Goal: Task Accomplishment & Management: Manage account settings

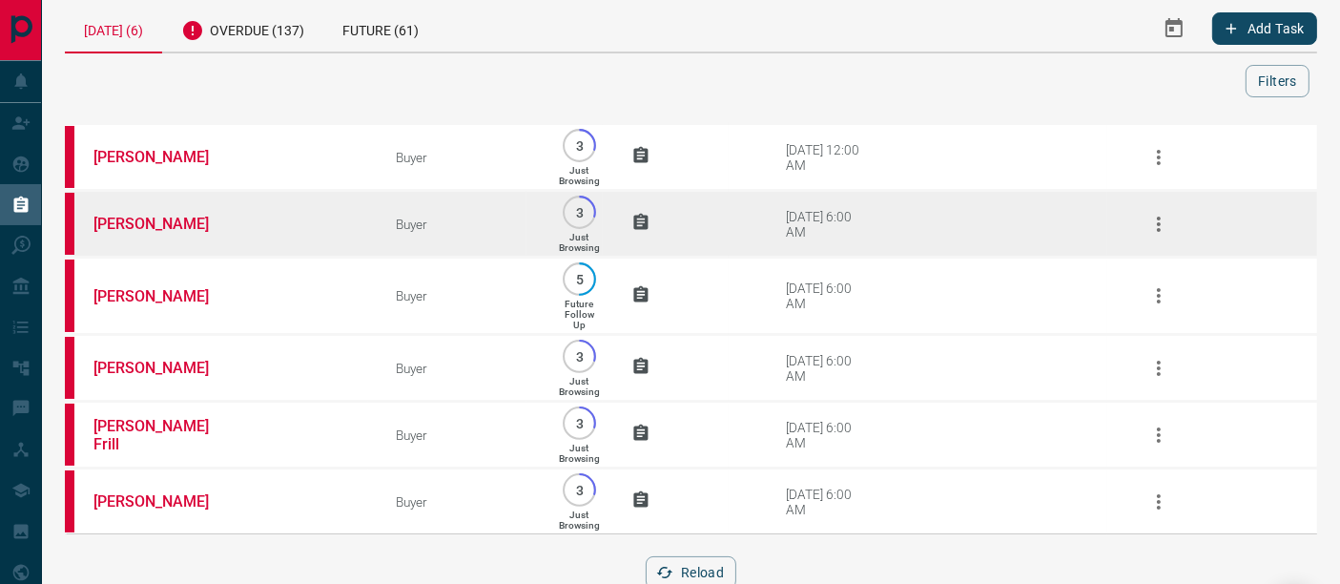
scroll to position [64, 0]
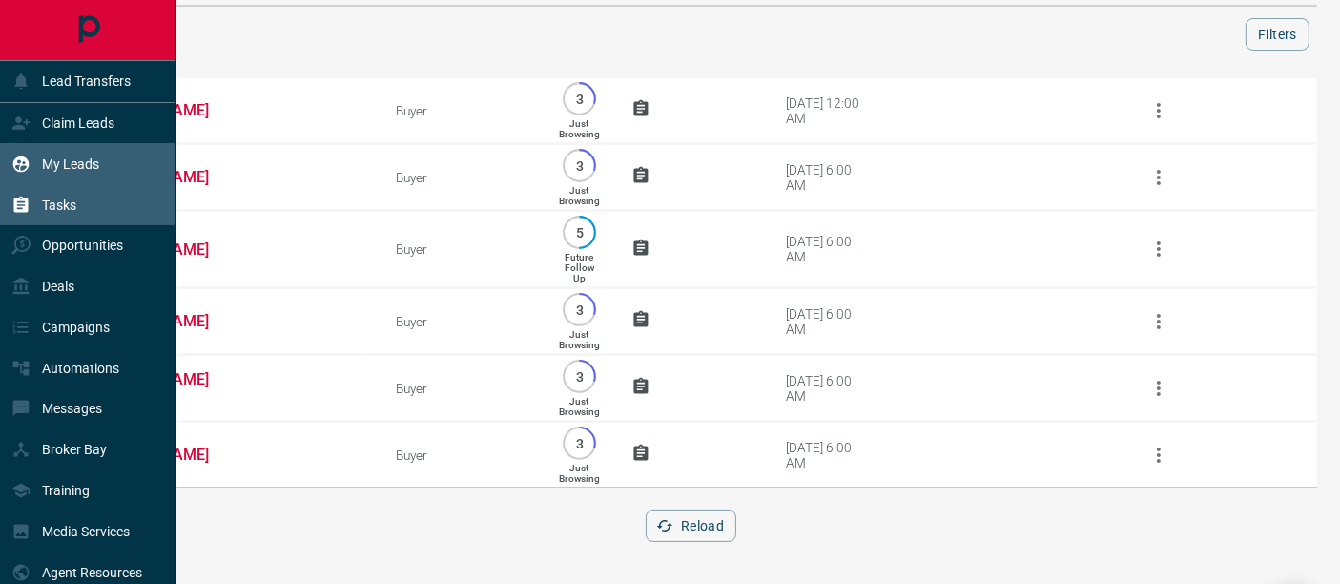
click at [22, 158] on icon at bounding box center [21, 163] width 16 height 16
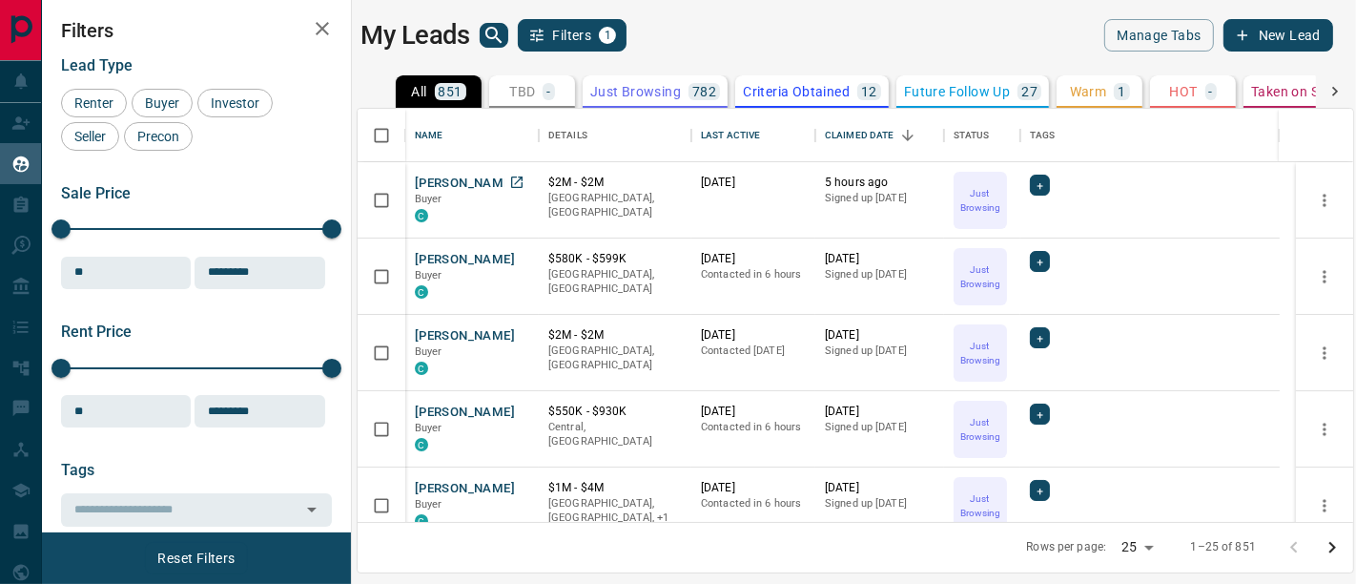
scroll to position [398, 981]
click at [452, 181] on button "[PERSON_NAME]" at bounding box center [465, 184] width 100 height 18
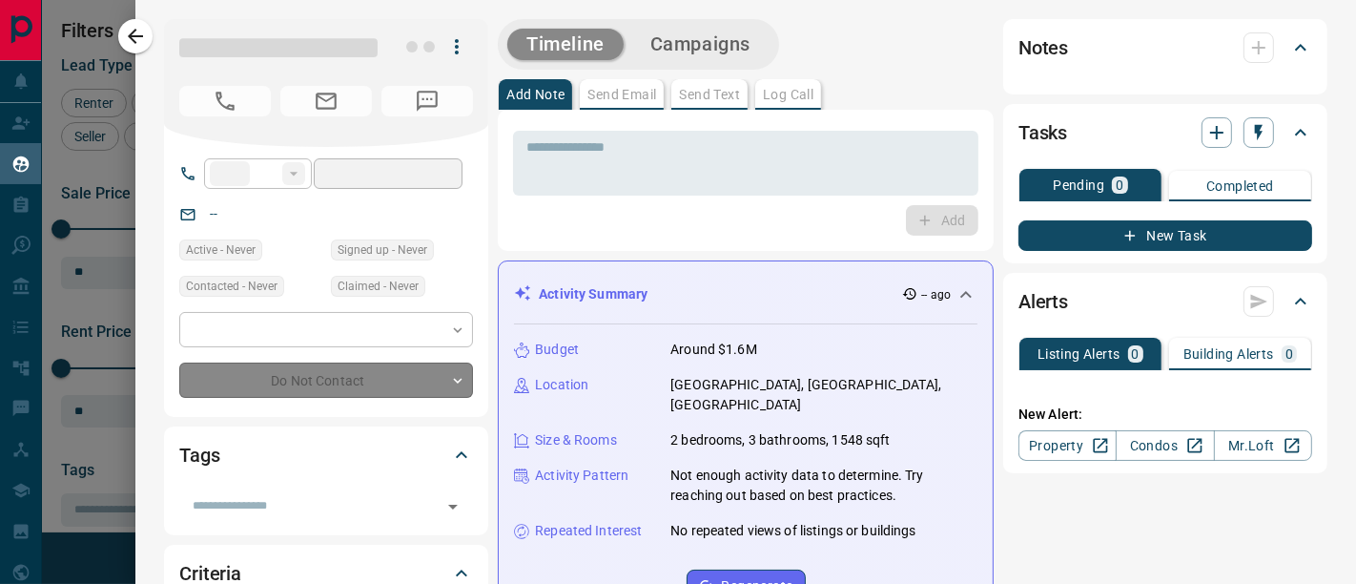
type input "**"
type input "**********"
type input "*"
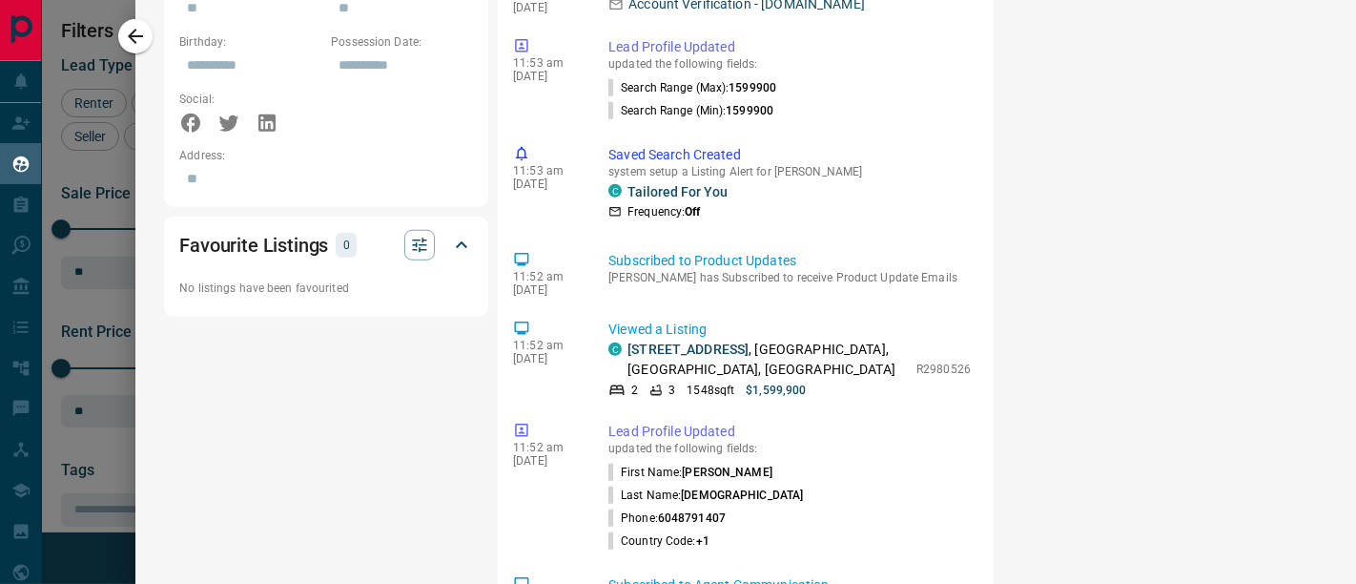
scroll to position [1377, 0]
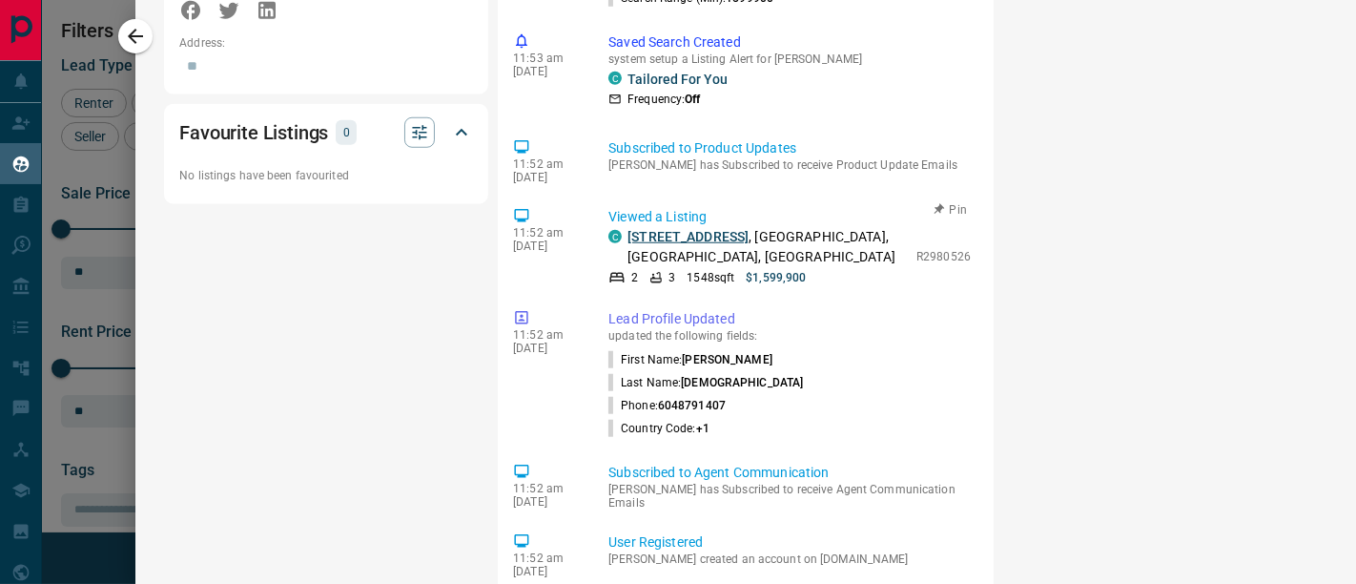
click at [699, 229] on link "[STREET_ADDRESS]" at bounding box center [688, 236] width 121 height 15
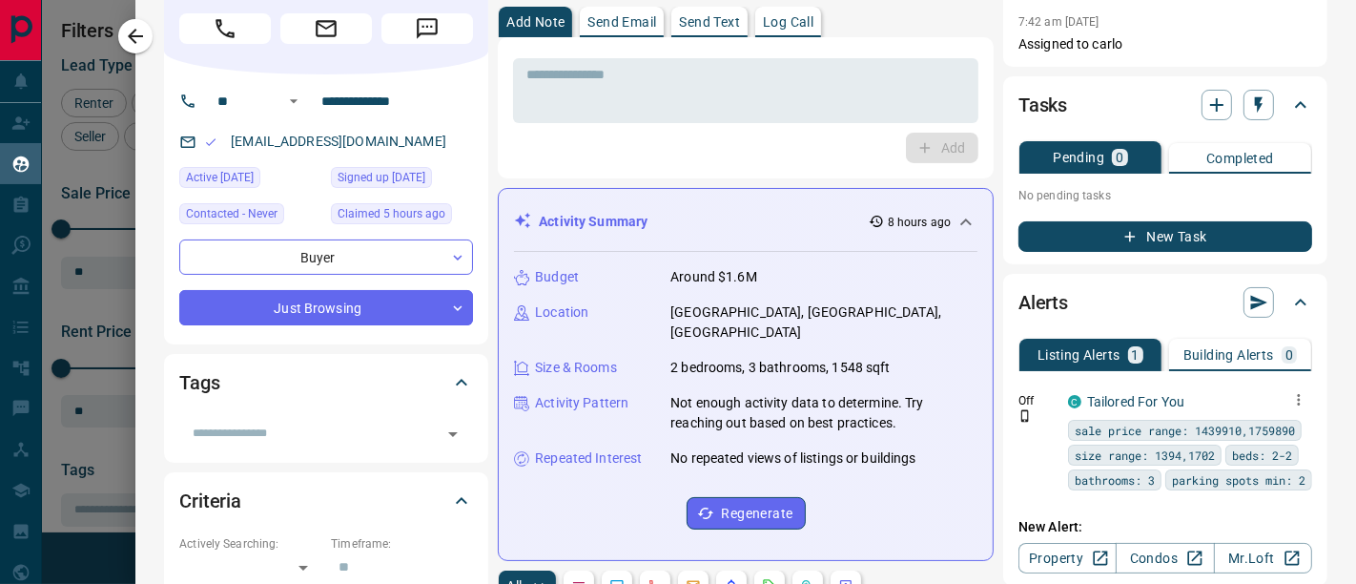
scroll to position [106, 0]
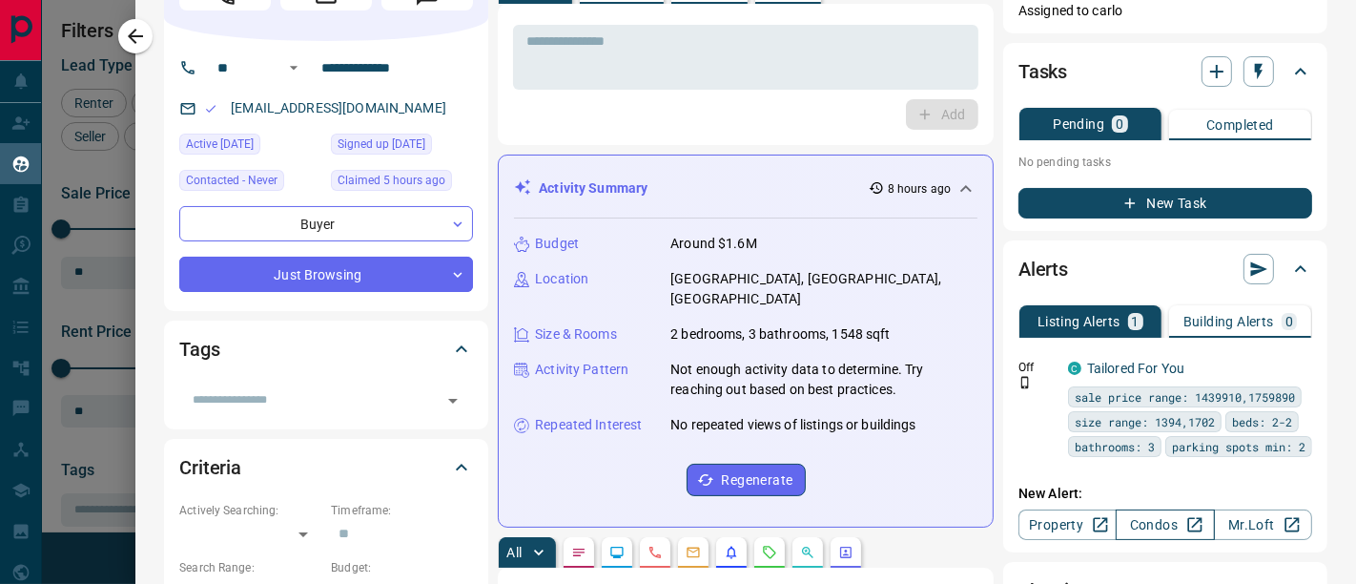
click at [1143, 516] on link "Condos" at bounding box center [1165, 524] width 98 height 31
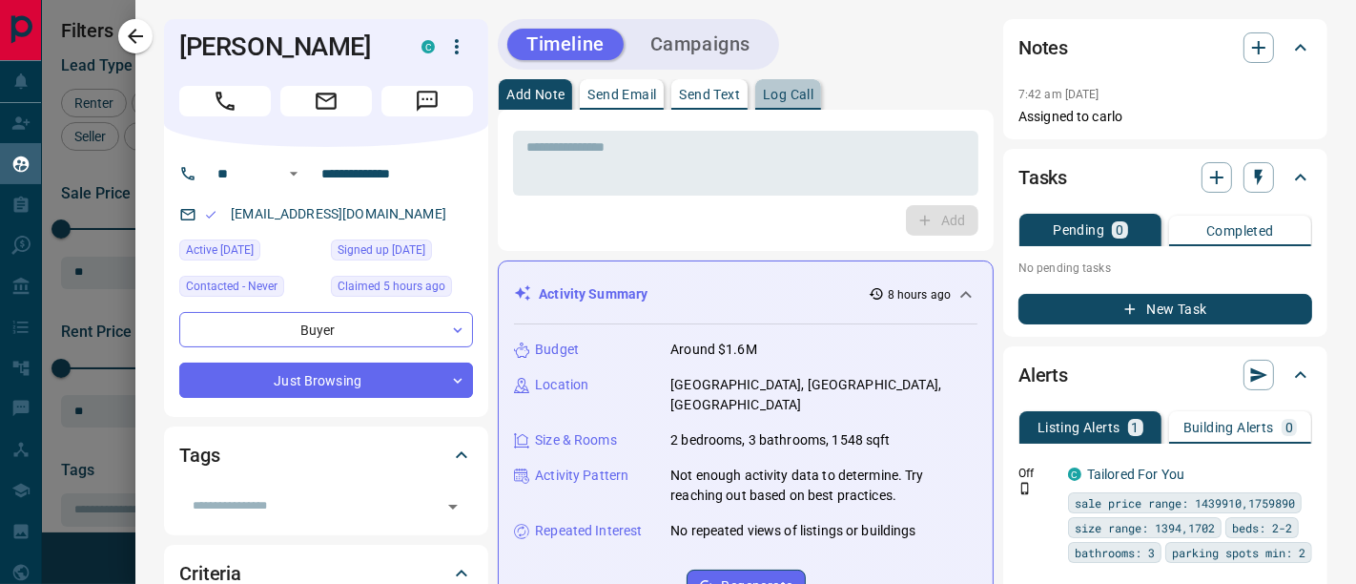
click at [795, 99] on p "Log Call" at bounding box center [788, 94] width 51 height 13
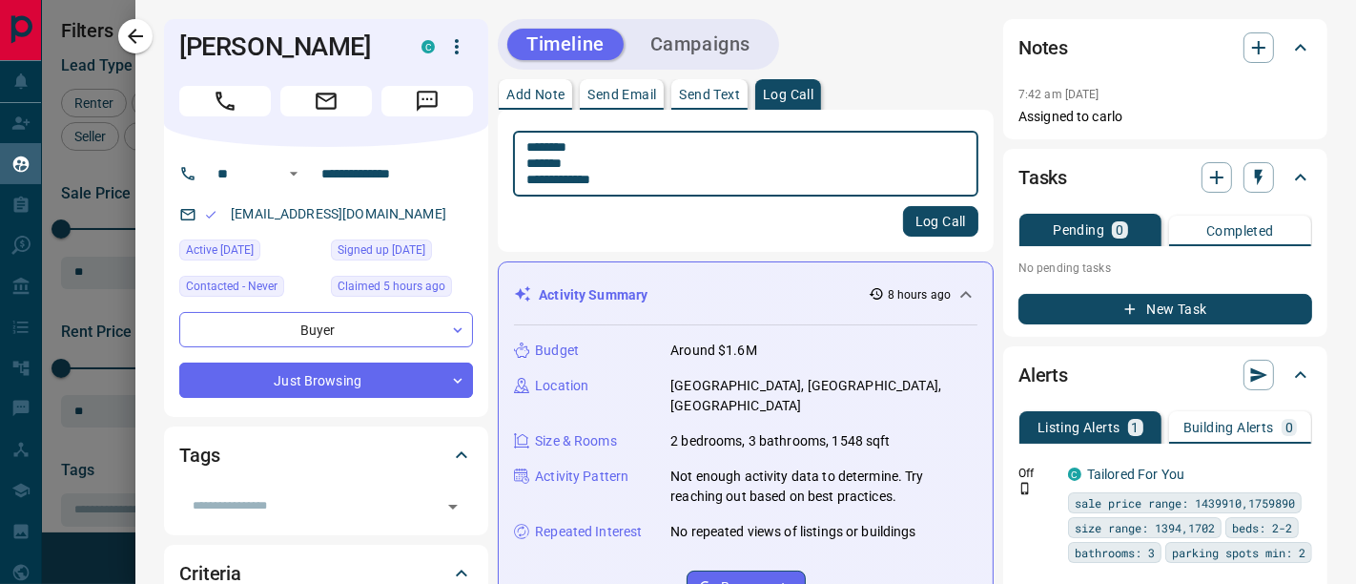
type textarea "**********"
click at [910, 223] on button "Log Call" at bounding box center [940, 221] width 75 height 31
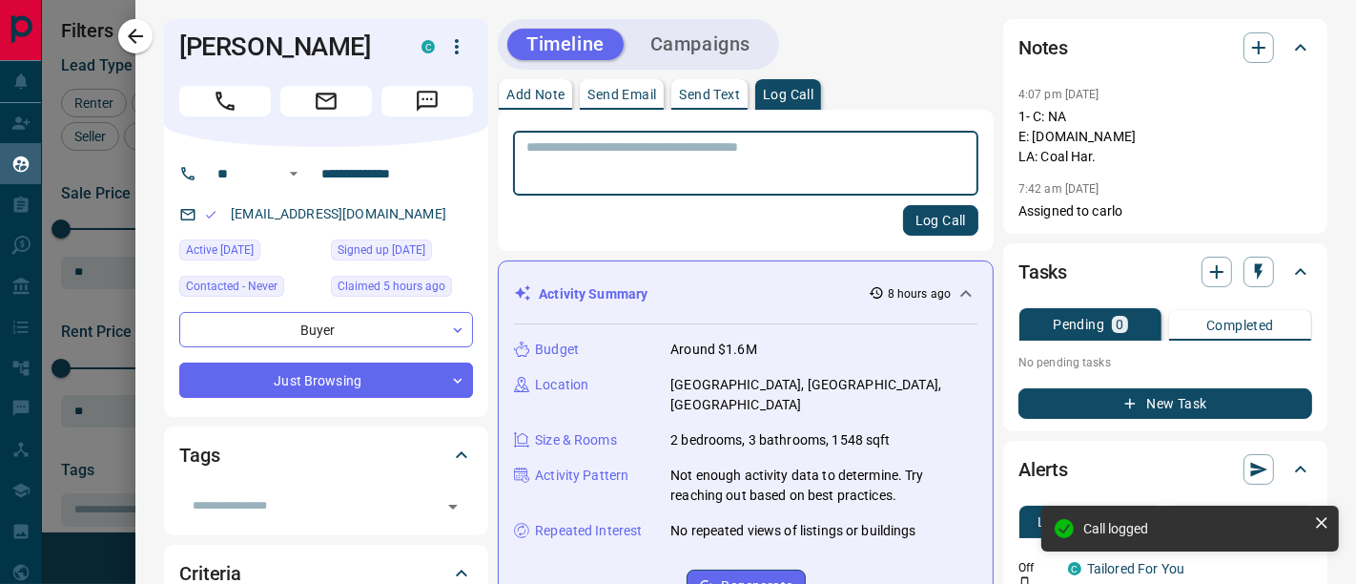
click at [1069, 408] on button "New Task" at bounding box center [1166, 403] width 294 height 31
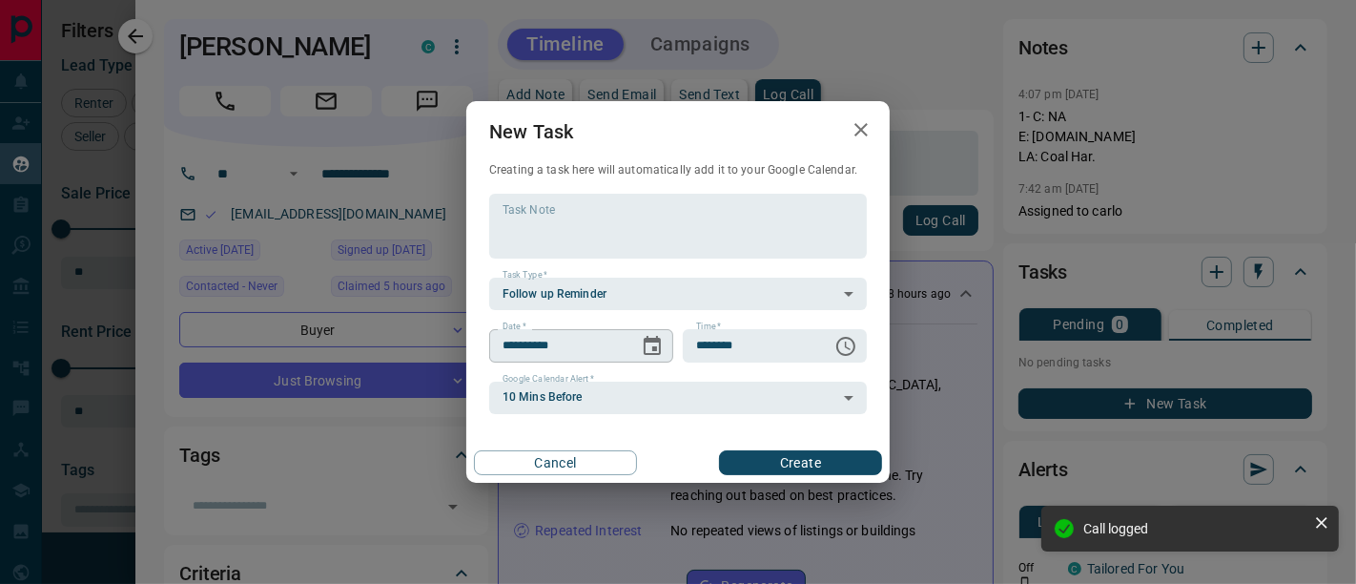
click at [643, 347] on icon "Choose date, selected date is Sep 16, 2025" at bounding box center [652, 346] width 23 height 23
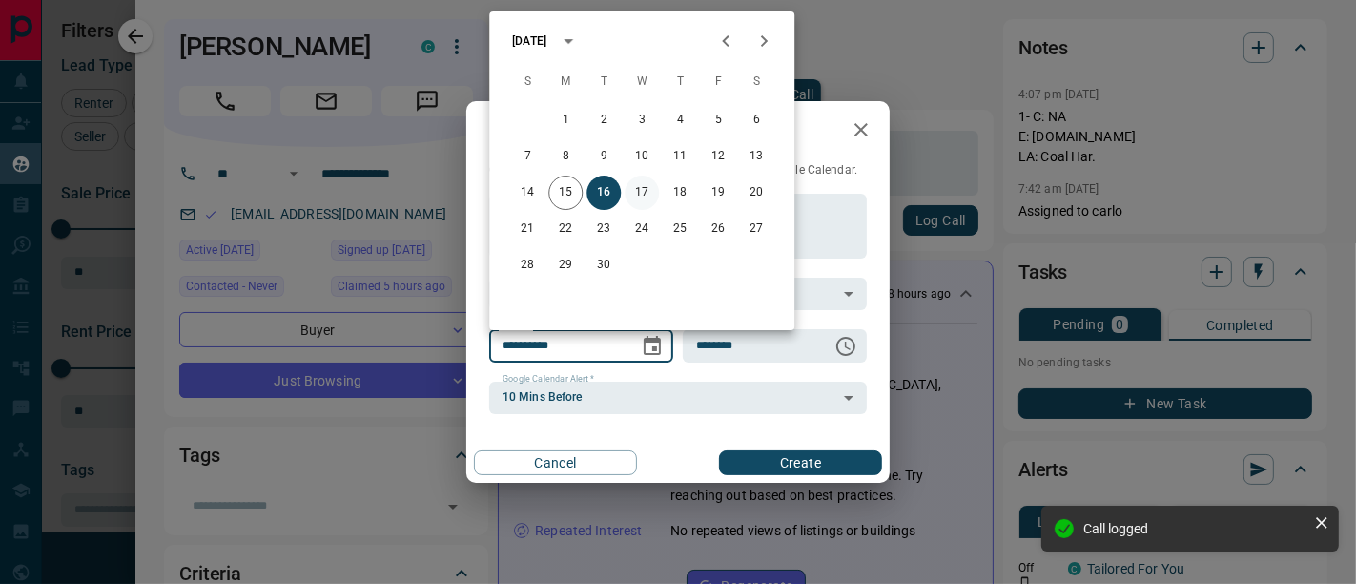
click at [646, 193] on button "17" at bounding box center [642, 193] width 34 height 34
type input "**********"
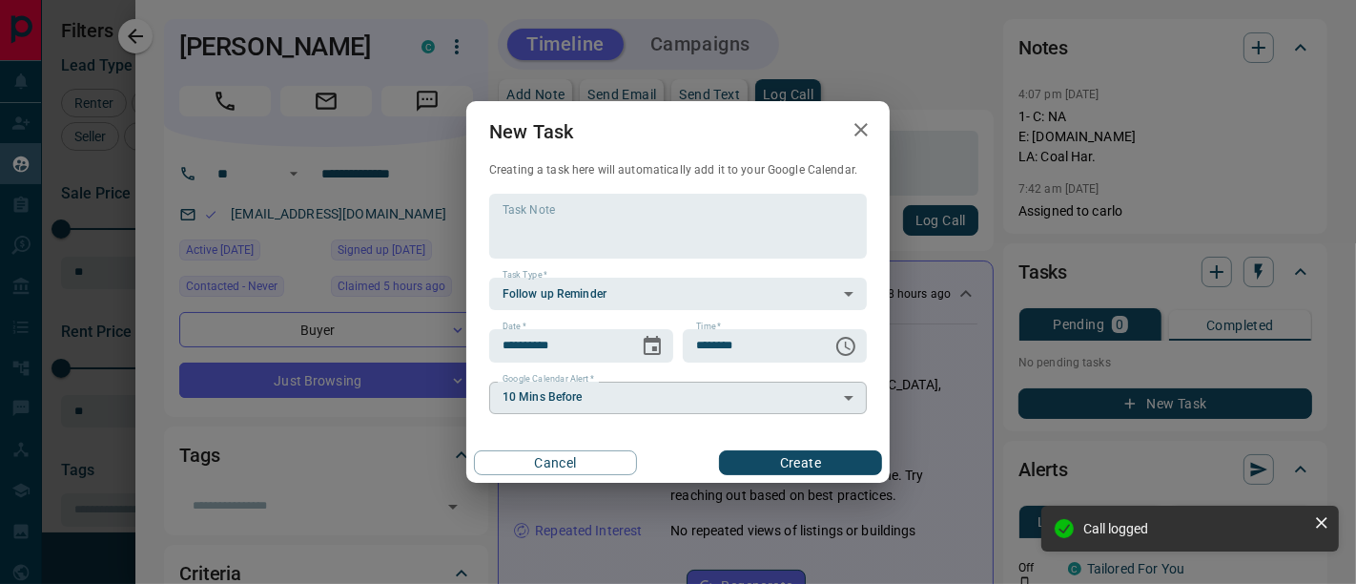
click at [653, 404] on body "Lead Transfers Claim Leads My Leads Tasks Opportunities Deals Campaigns Automat…" at bounding box center [678, 280] width 1356 height 560
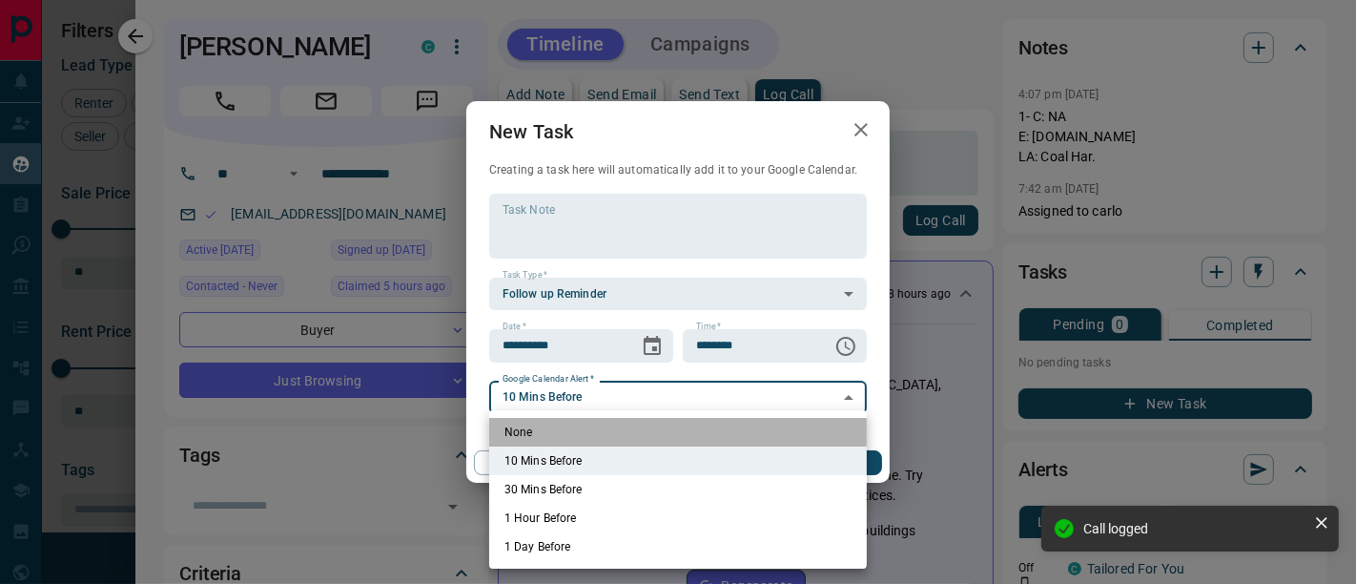
drag, startPoint x: 653, startPoint y: 404, endPoint x: 634, endPoint y: 431, distance: 32.8
click at [634, 431] on li "None" at bounding box center [678, 432] width 378 height 29
type input "*"
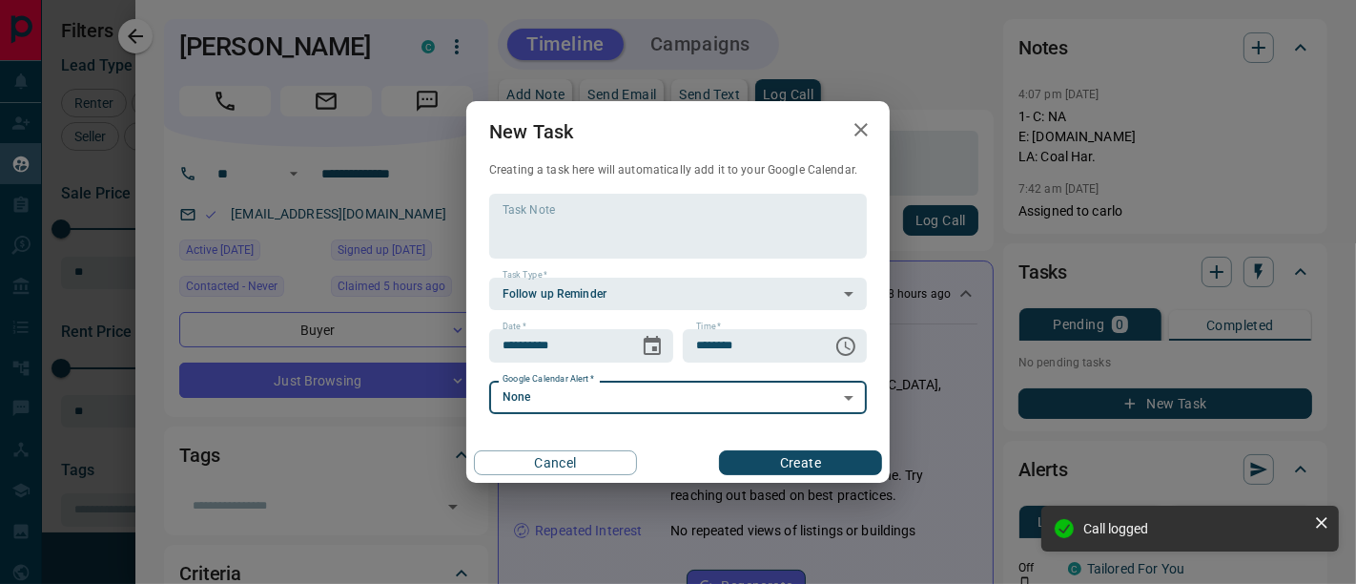
click at [761, 450] on button "Create" at bounding box center [800, 462] width 163 height 25
